Goal: Information Seeking & Learning: Learn about a topic

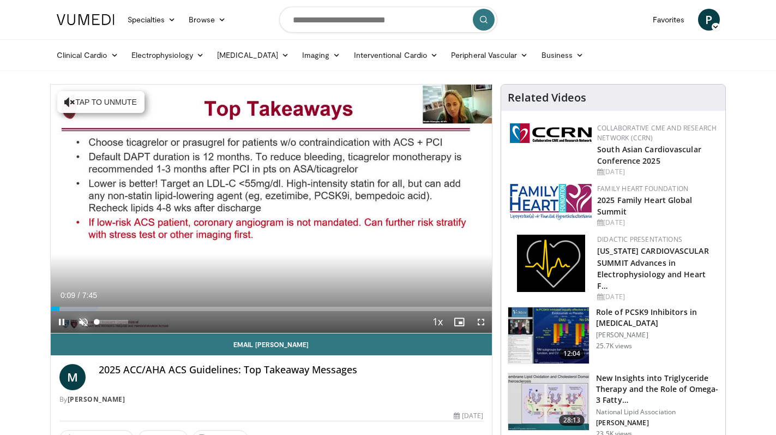
click at [74, 323] on span "Video Player" at bounding box center [84, 322] width 22 height 22
click at [480, 319] on span "Video Player" at bounding box center [481, 322] width 22 height 22
click at [58, 318] on span "Video Player" at bounding box center [62, 322] width 22 height 22
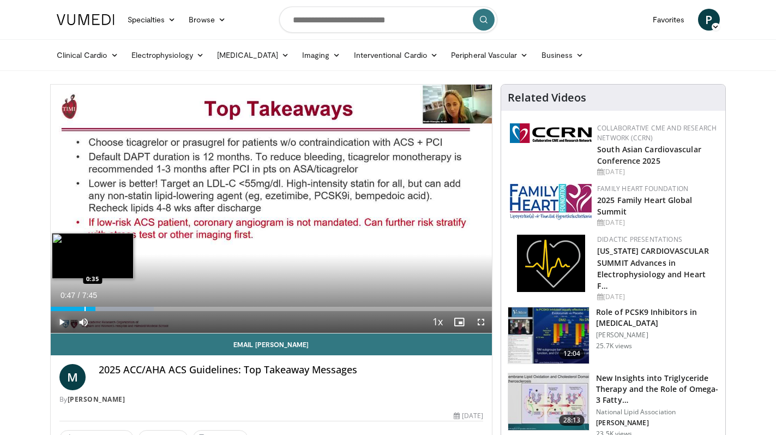
click at [85, 309] on div "Progress Bar" at bounding box center [85, 309] width 1 height 4
click at [74, 308] on div "Progress Bar" at bounding box center [74, 309] width 1 height 4
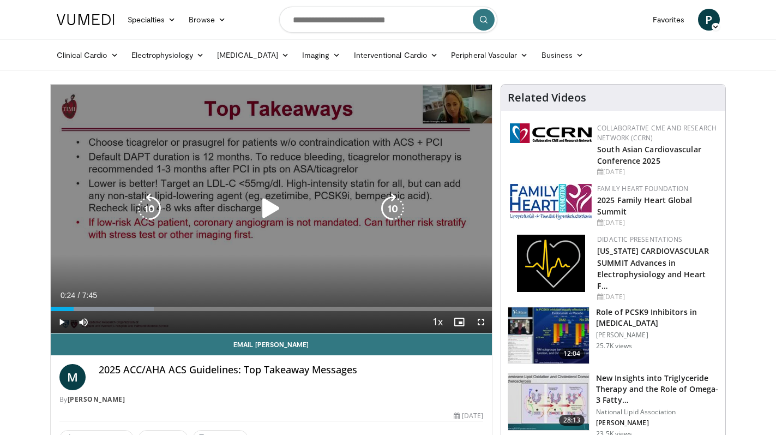
click at [275, 202] on icon "Video Player" at bounding box center [271, 208] width 31 height 31
click at [279, 209] on icon "Video Player" at bounding box center [271, 208] width 31 height 31
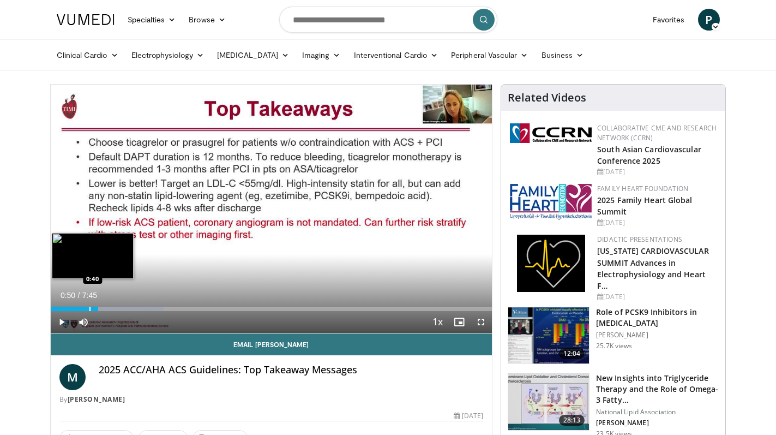
click at [89, 308] on div "Progress Bar" at bounding box center [89, 309] width 1 height 4
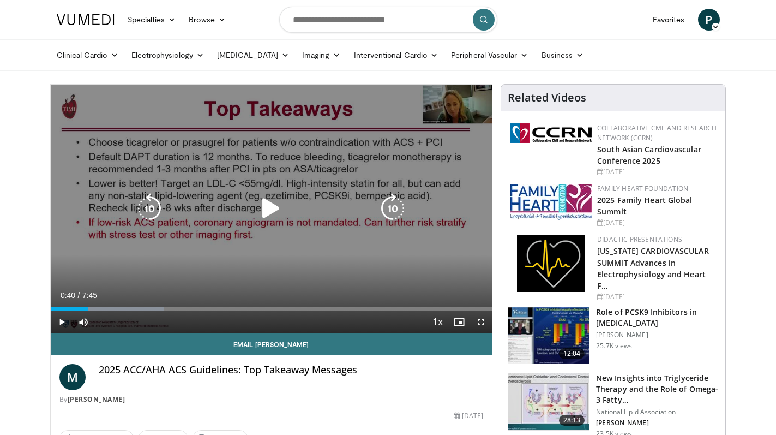
click at [263, 216] on icon "Video Player" at bounding box center [271, 208] width 31 height 31
click at [283, 207] on icon "Video Player" at bounding box center [271, 208] width 31 height 31
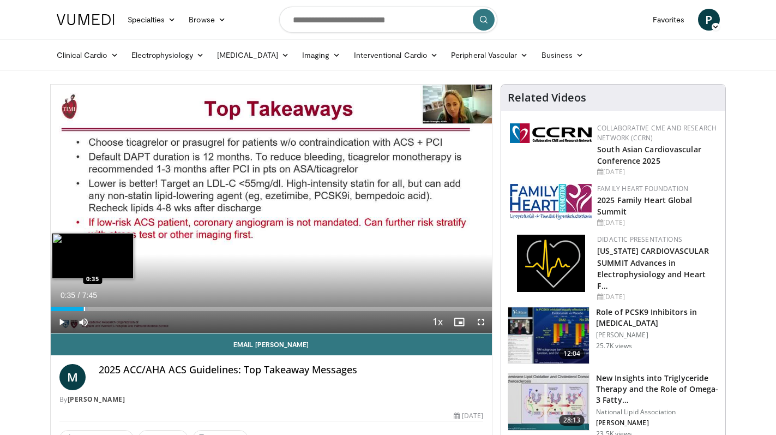
click at [84, 308] on div "Progress Bar" at bounding box center [84, 309] width 1 height 4
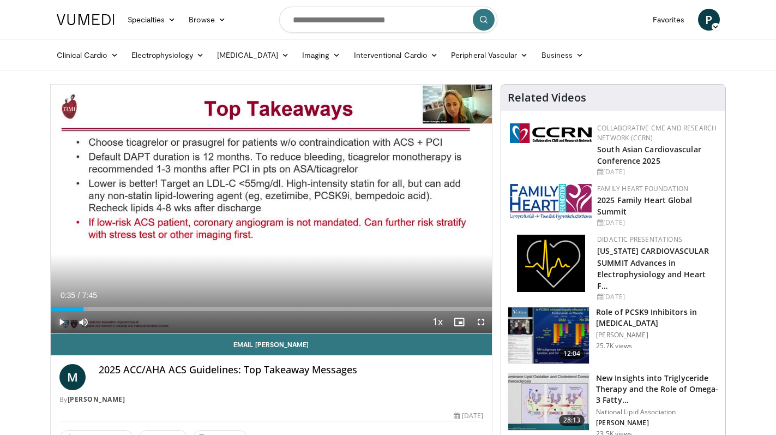
click at [58, 325] on span "Video Player" at bounding box center [62, 322] width 22 height 22
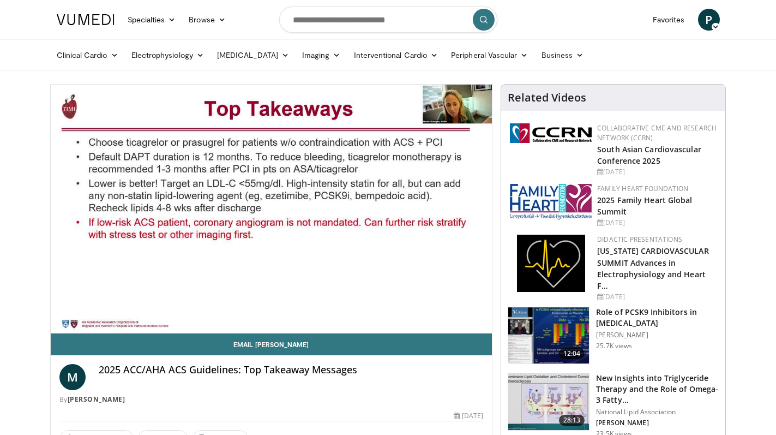
click at [58, 321] on video-js "**********" at bounding box center [272, 209] width 442 height 249
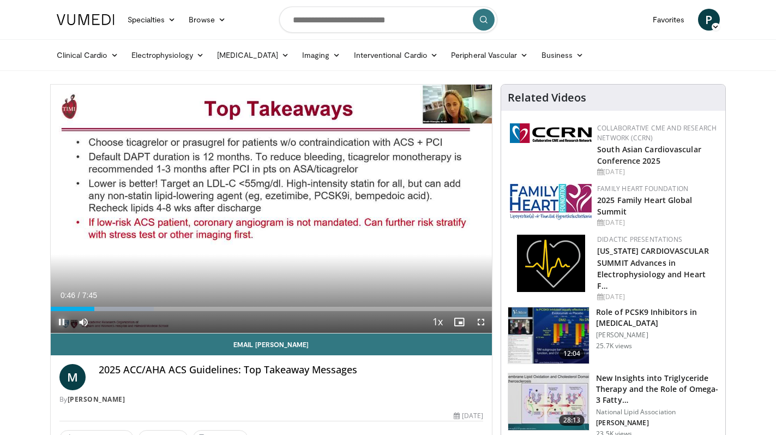
click at [56, 321] on span "Video Player" at bounding box center [62, 322] width 22 height 22
click at [61, 321] on span "Video Player" at bounding box center [62, 322] width 22 height 22
click at [124, 333] on video-js "**********" at bounding box center [272, 209] width 442 height 249
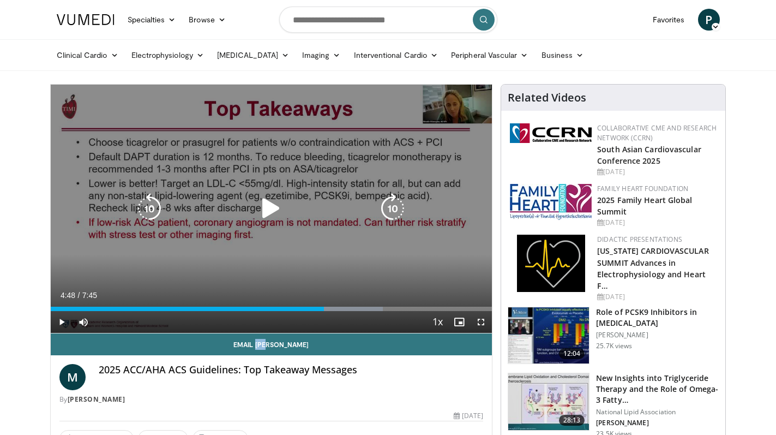
click at [263, 210] on icon "Video Player" at bounding box center [271, 208] width 31 height 31
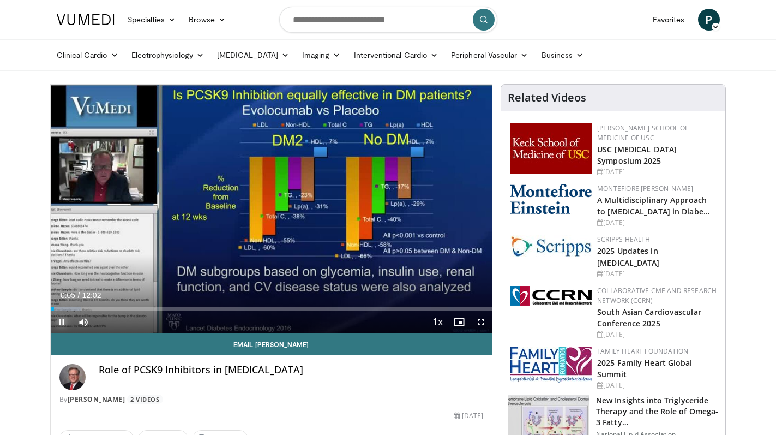
click at [57, 321] on span "Video Player" at bounding box center [62, 322] width 22 height 22
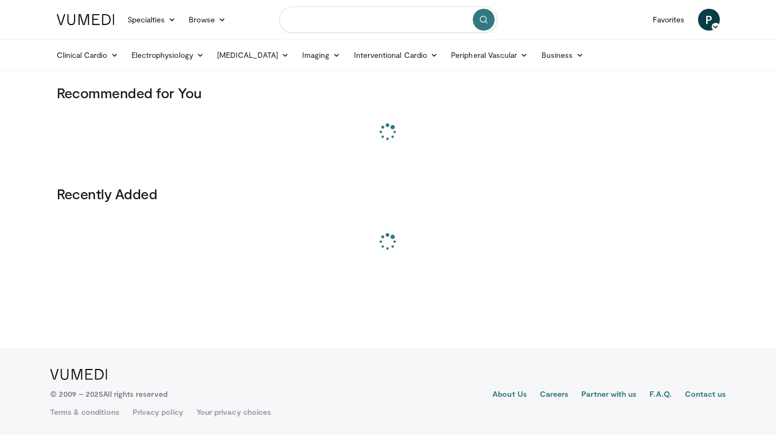
click at [334, 27] on input "Search topics, interventions" at bounding box center [388, 20] width 218 height 26
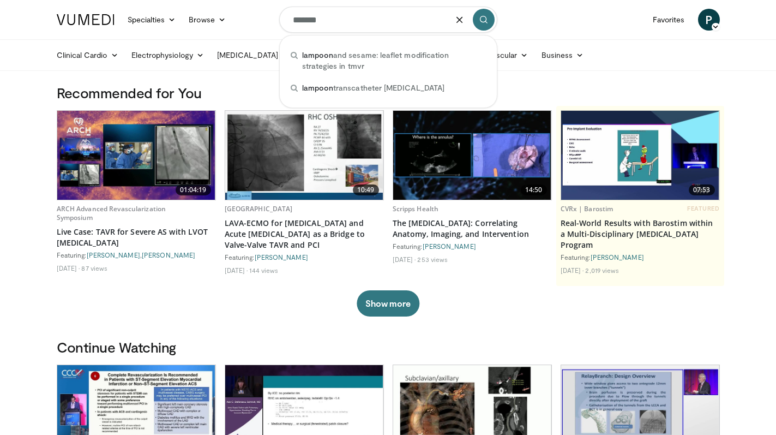
type input "*******"
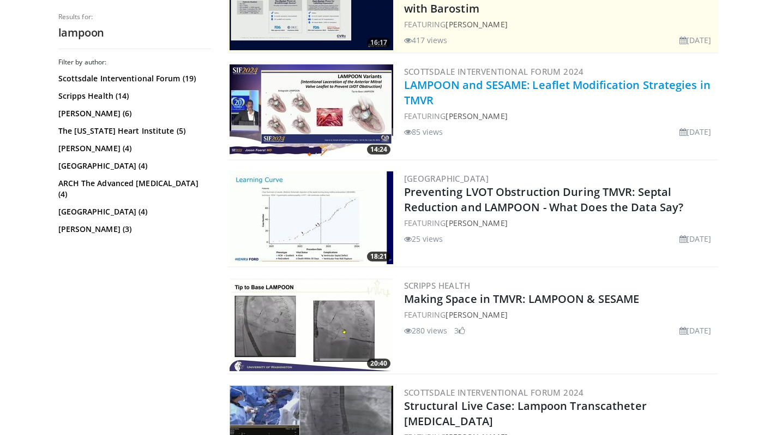
scroll to position [284, 0]
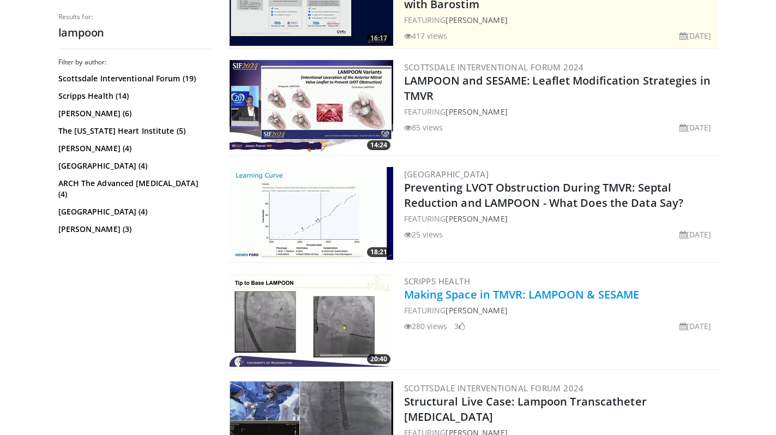
click at [515, 287] on link "Making Space in TMVR: LAMPOON & SESAME" at bounding box center [522, 294] width 236 height 15
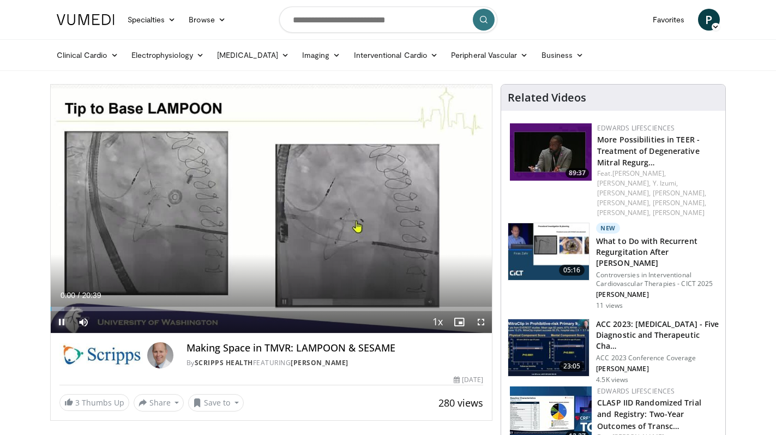
click at [64, 322] on span "Video Player" at bounding box center [62, 322] width 22 height 22
click at [65, 325] on span "Video Player" at bounding box center [62, 322] width 22 height 22
drag, startPoint x: 55, startPoint y: 308, endPoint x: 41, endPoint y: 308, distance: 13.6
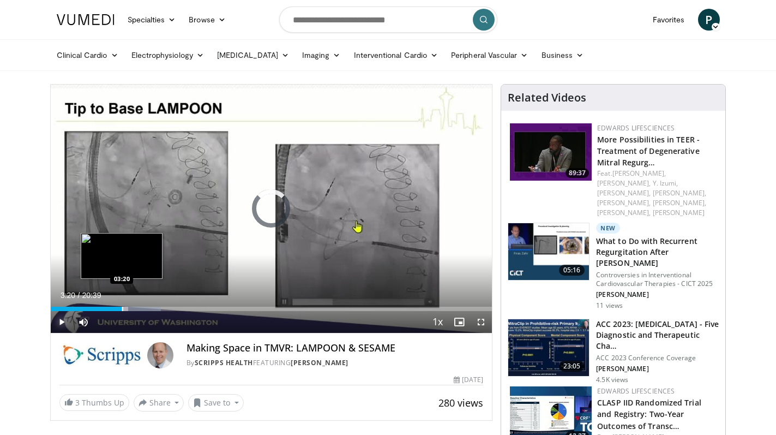
click at [122, 309] on div "Progress Bar" at bounding box center [122, 309] width 1 height 4
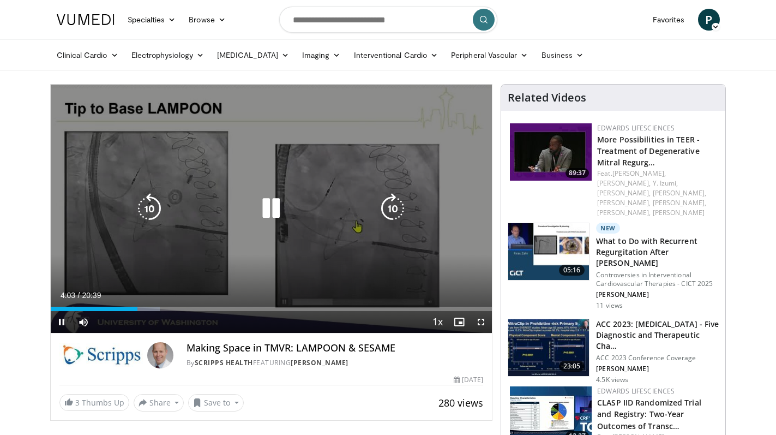
click at [159, 200] on icon "Video Player" at bounding box center [149, 208] width 31 height 31
click at [156, 203] on icon "Video Player" at bounding box center [149, 208] width 31 height 31
click at [149, 206] on icon "Video Player" at bounding box center [149, 208] width 31 height 31
click at [147, 214] on icon "Video Player" at bounding box center [149, 208] width 31 height 31
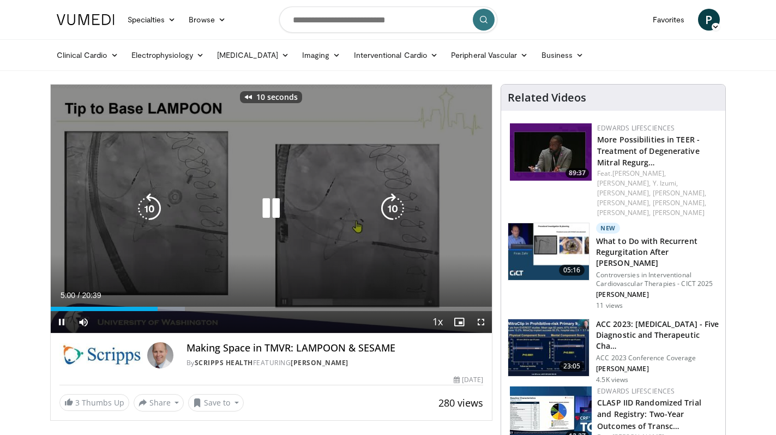
click at [147, 214] on icon "Video Player" at bounding box center [149, 208] width 31 height 31
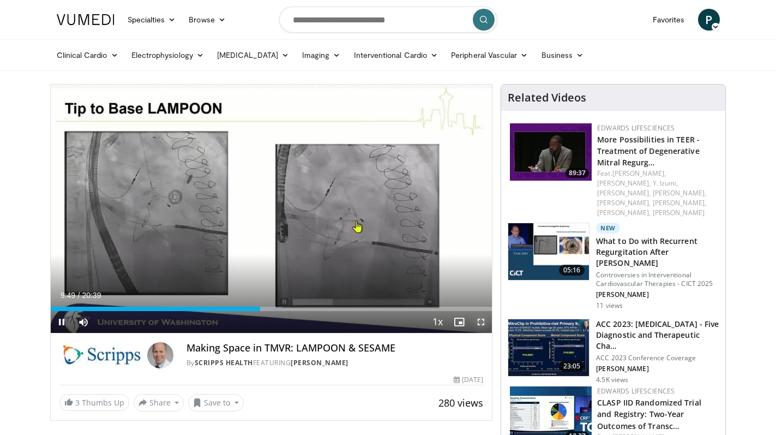
click at [481, 325] on span "Video Player" at bounding box center [481, 322] width 22 height 22
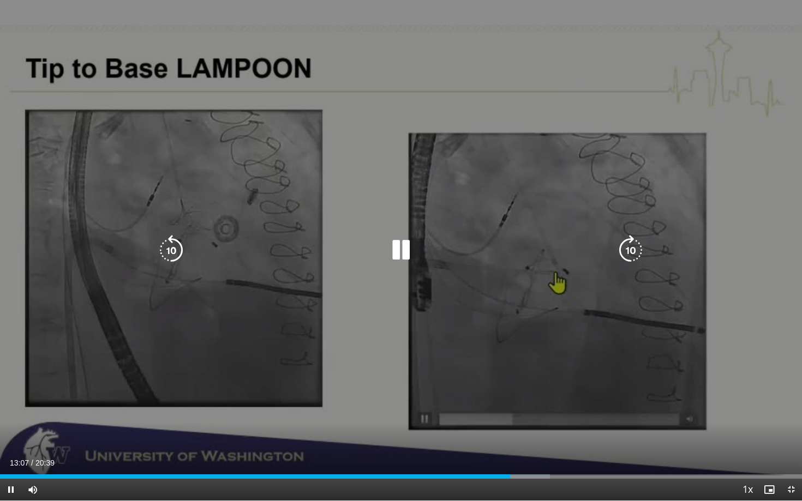
click at [165, 253] on icon "Video Player" at bounding box center [171, 250] width 31 height 31
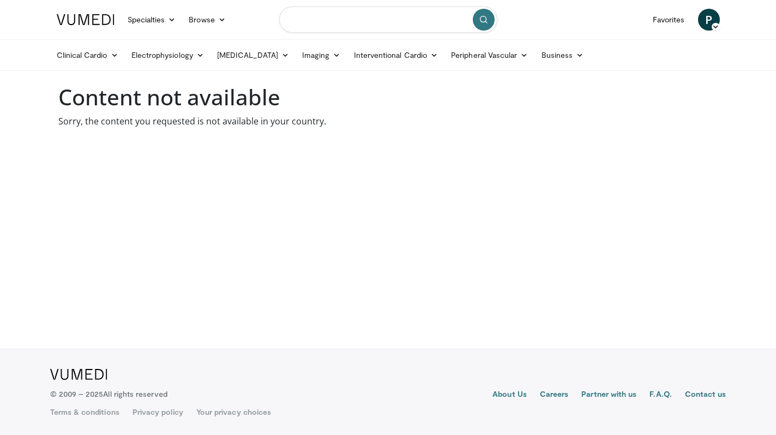
click at [317, 31] on input "Search topics, interventions" at bounding box center [388, 20] width 218 height 26
type input "******"
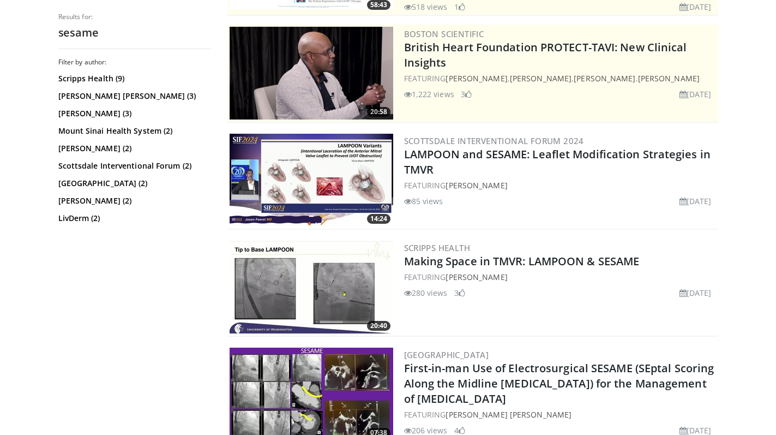
scroll to position [215, 0]
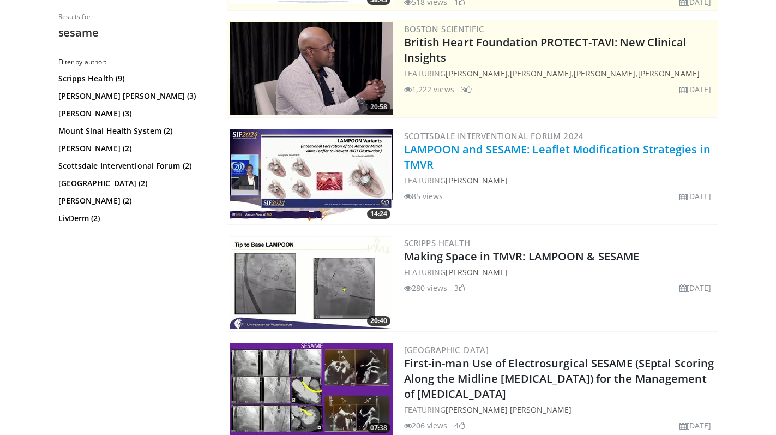
click at [436, 149] on link "LAMPOON and SESAME: Leaflet Modification Strategies in TMVR" at bounding box center [557, 157] width 307 height 30
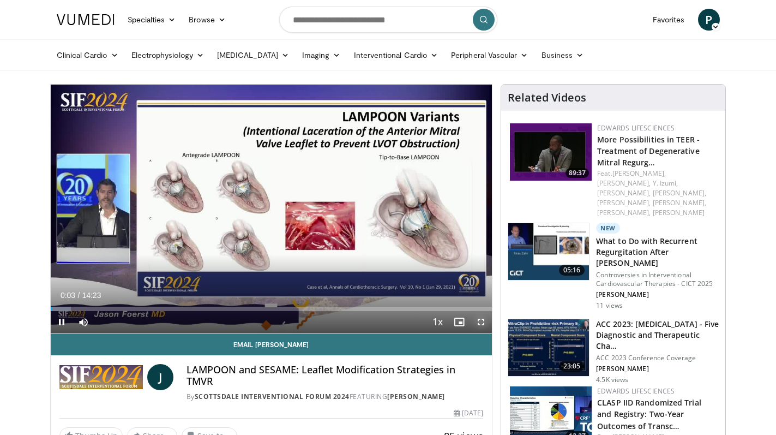
click at [484, 322] on span "Video Player" at bounding box center [481, 322] width 22 height 22
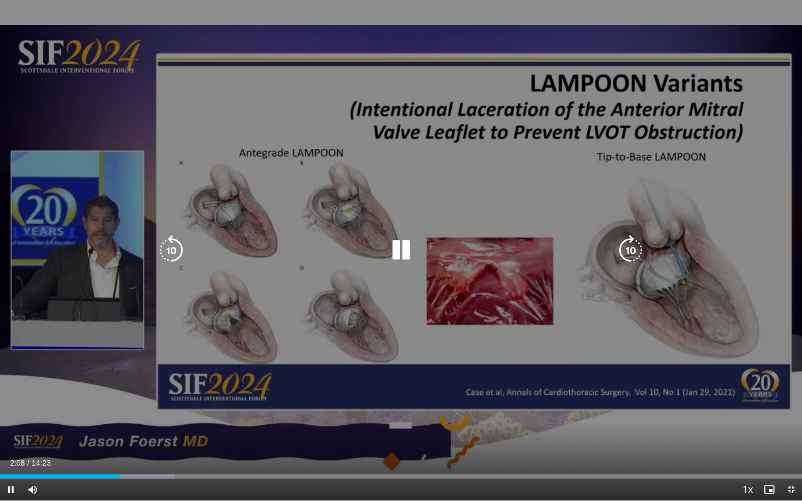
click at [170, 253] on icon "Video Player" at bounding box center [171, 250] width 31 height 31
click at [173, 249] on icon "Video Player" at bounding box center [171, 250] width 31 height 31
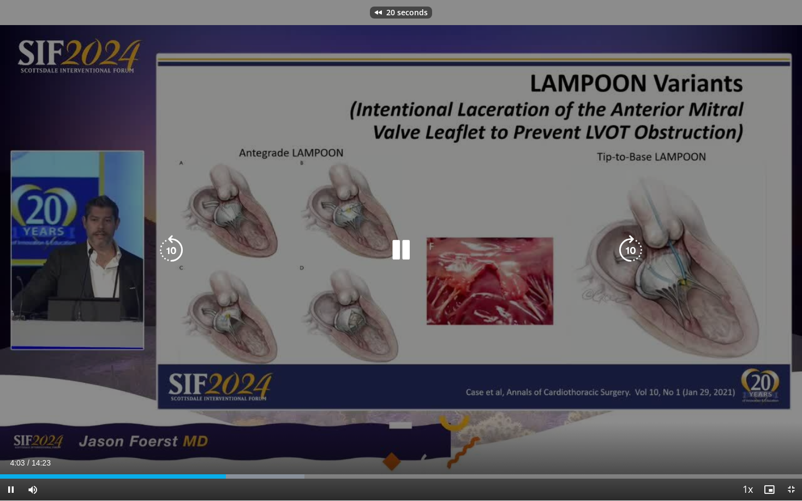
click at [173, 248] on icon "Video Player" at bounding box center [171, 250] width 31 height 31
click at [172, 256] on icon "Video Player" at bounding box center [171, 250] width 31 height 31
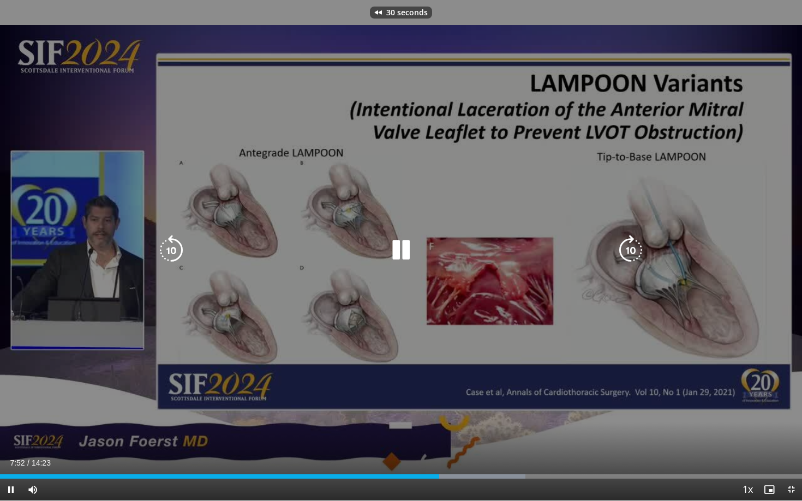
click at [172, 256] on icon "Video Player" at bounding box center [171, 250] width 31 height 31
click at [176, 248] on icon "Video Player" at bounding box center [171, 250] width 31 height 31
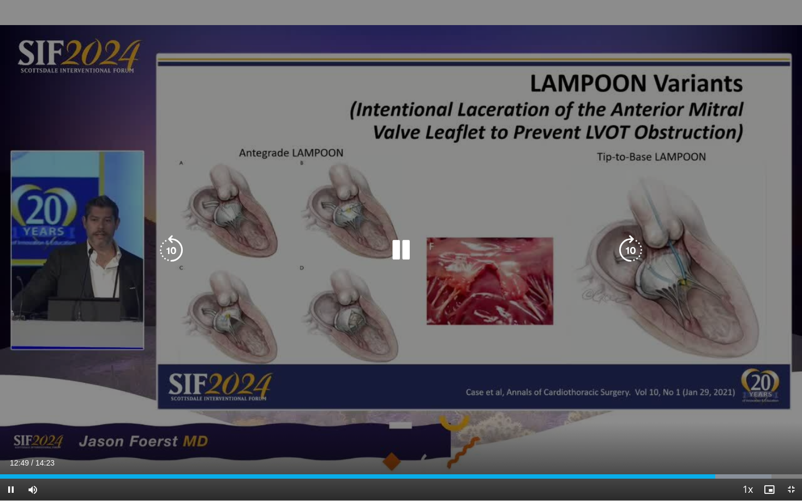
click at [166, 261] on icon "Video Player" at bounding box center [171, 250] width 31 height 31
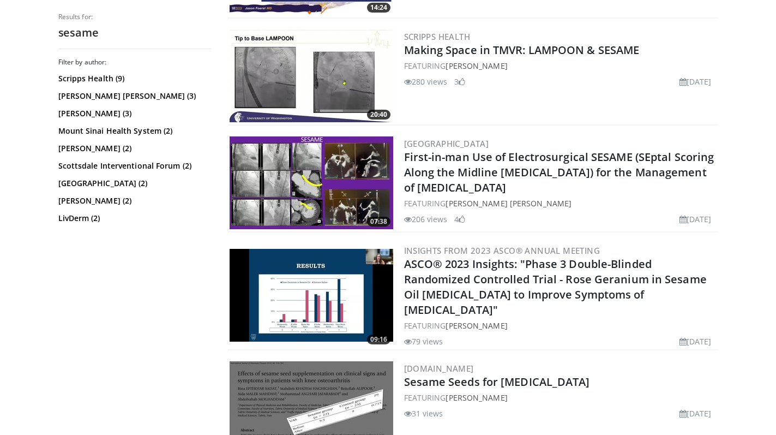
scroll to position [498, 0]
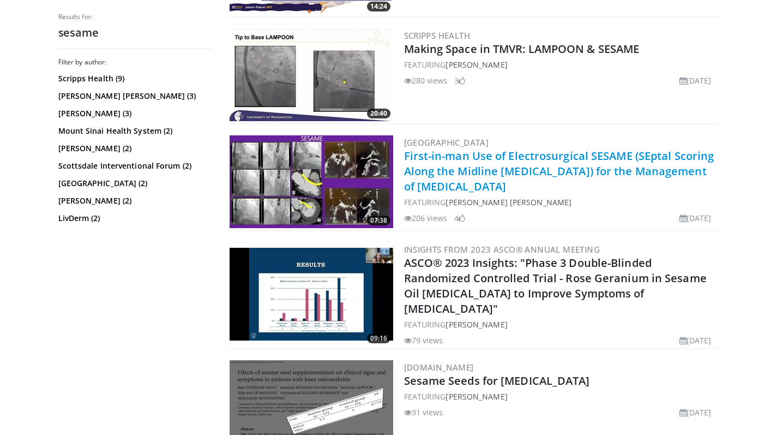
click at [469, 163] on link "First-in-man Use of Electrosurgical SESAME (SEptal Scoring Along the Midline [M…" at bounding box center [559, 170] width 310 height 45
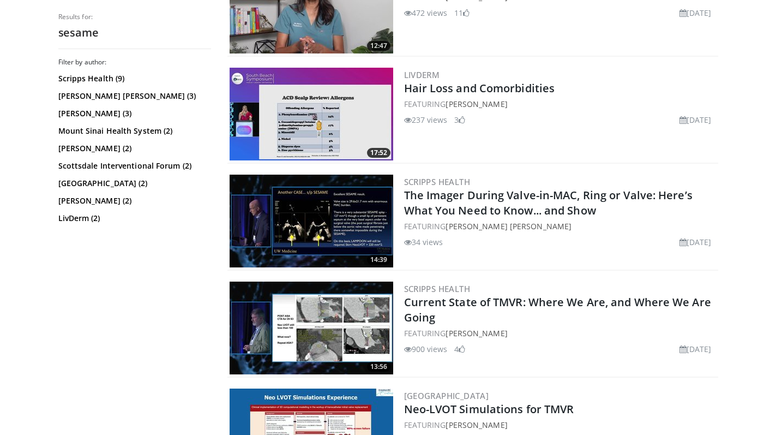
scroll to position [1013, 0]
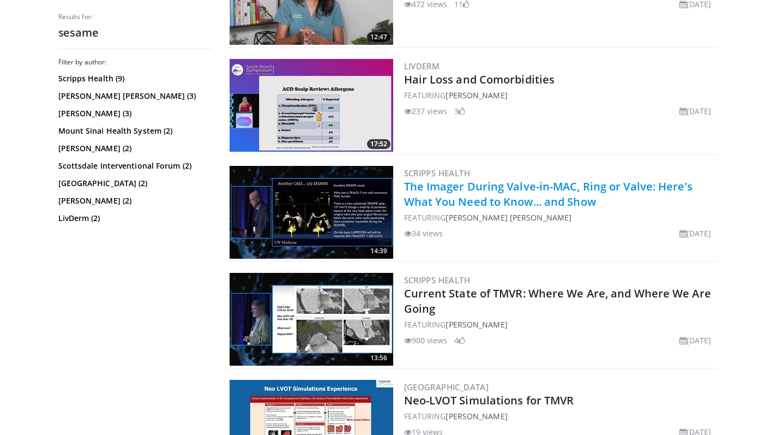
click at [455, 196] on link "The Imager During Valve-in-MAC, Ring or Valve: Here’s What You Need to Know... …" at bounding box center [548, 194] width 289 height 30
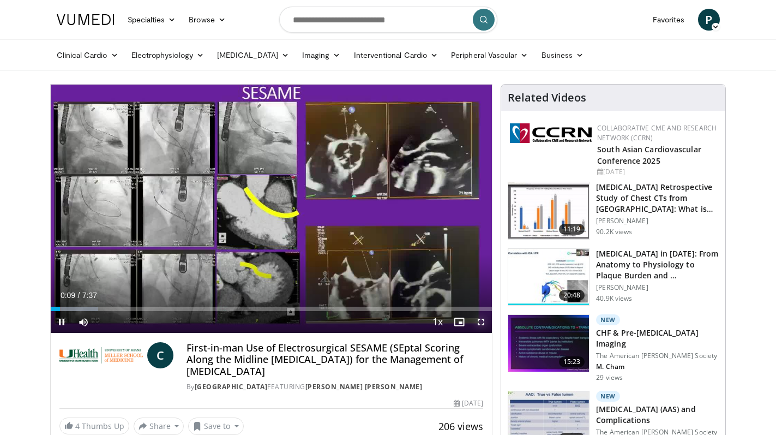
click at [483, 325] on span "Video Player" at bounding box center [481, 322] width 22 height 22
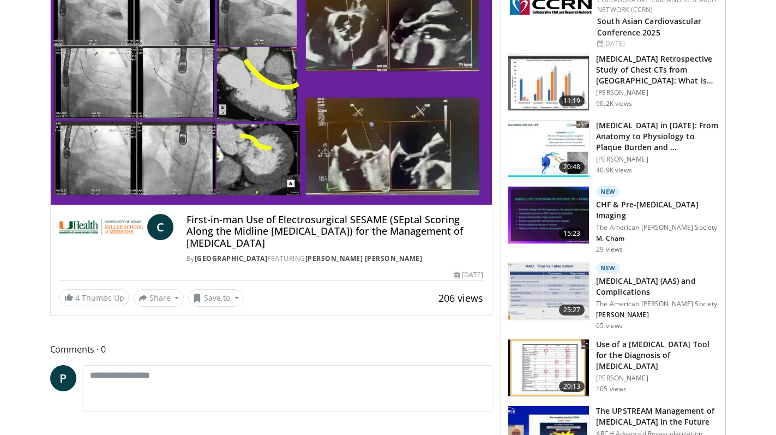
scroll to position [138, 0]
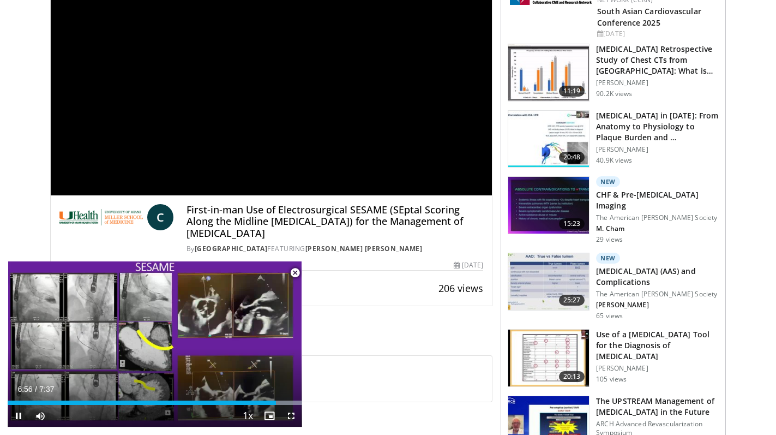
click at [296, 275] on span "Video Player" at bounding box center [295, 273] width 22 height 22
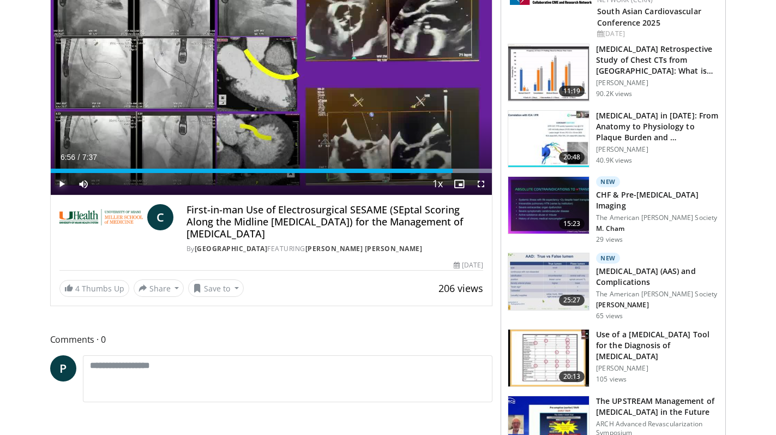
click at [56, 185] on span "Video Player" at bounding box center [62, 184] width 22 height 22
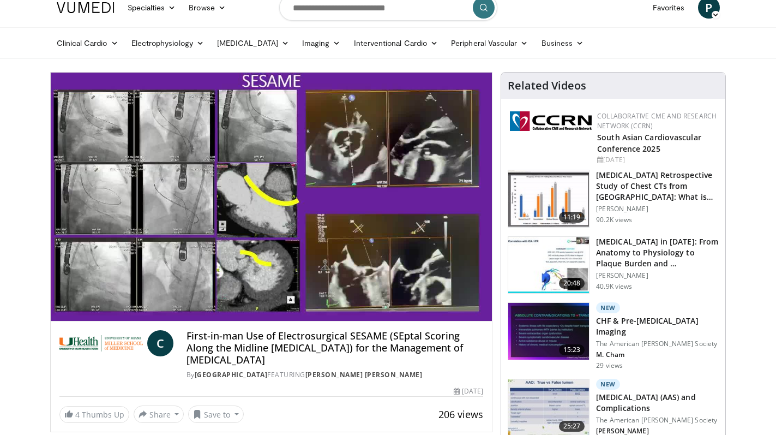
scroll to position [0, 0]
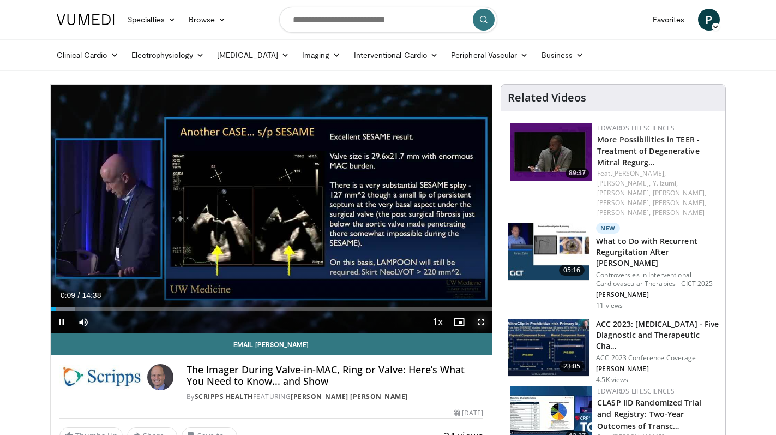
click at [481, 324] on span "Video Player" at bounding box center [481, 322] width 22 height 22
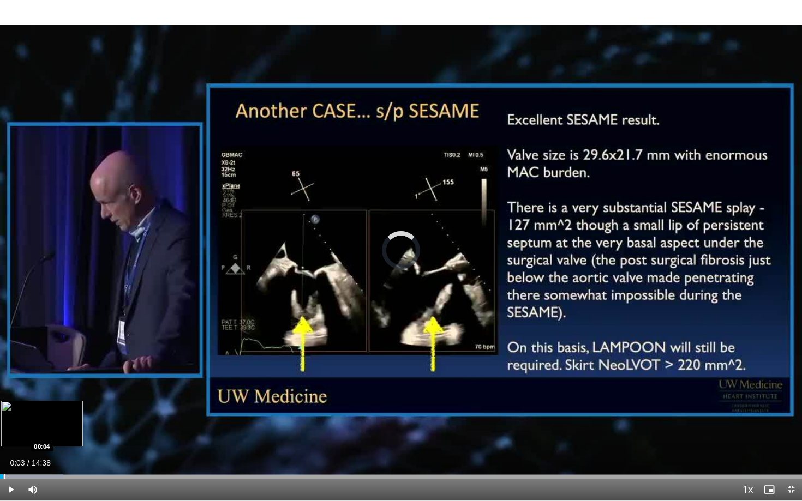
click at [3, 434] on div "00:18" at bounding box center [1, 477] width 3 height 4
click at [0, 434] on div "Loaded : 7.90% 00:00 00:00" at bounding box center [401, 477] width 802 height 4
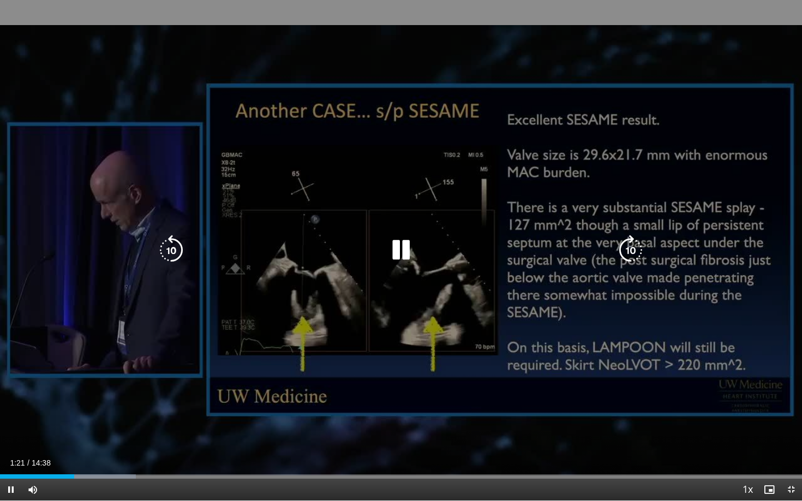
click at [176, 253] on icon "Video Player" at bounding box center [171, 250] width 31 height 31
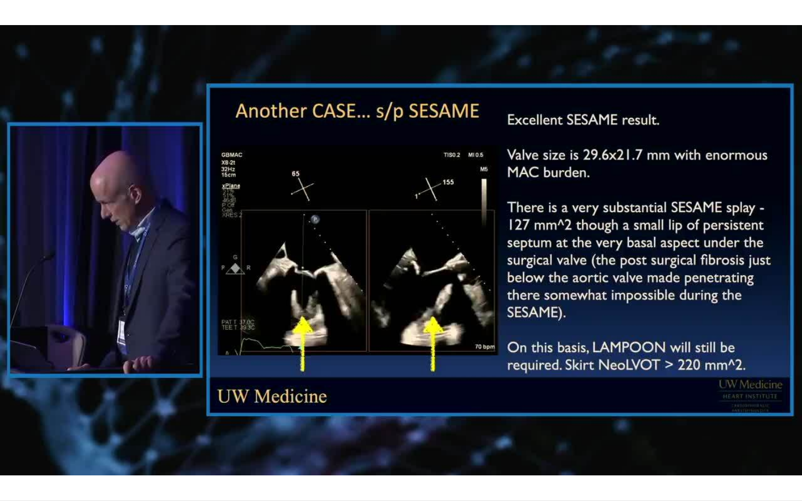
click at [176, 253] on div "30 seconds Tap to unmute" at bounding box center [401, 250] width 802 height 501
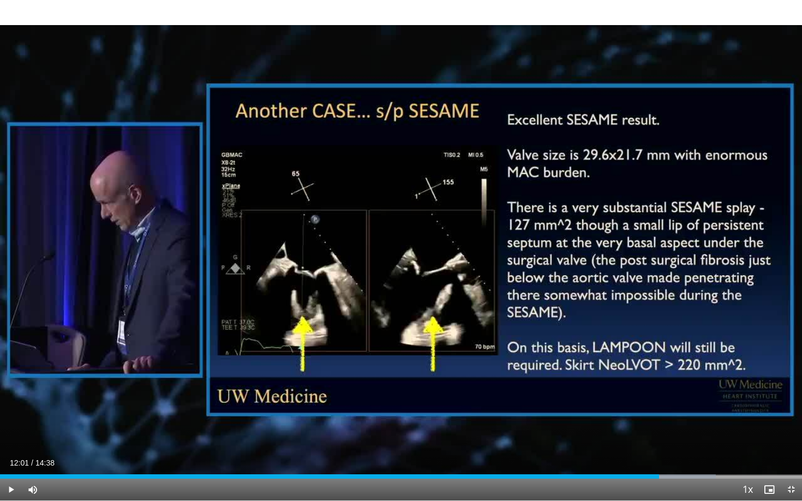
click at [176, 253] on div "30 seconds Tap to unmute" at bounding box center [401, 250] width 802 height 501
